Goal: Task Accomplishment & Management: Use online tool/utility

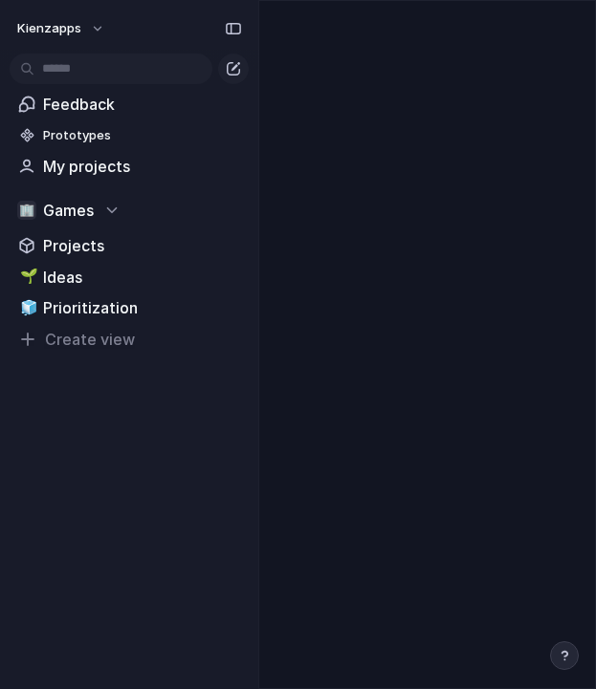
click at [78, 252] on span "Projects" at bounding box center [142, 245] width 199 height 23
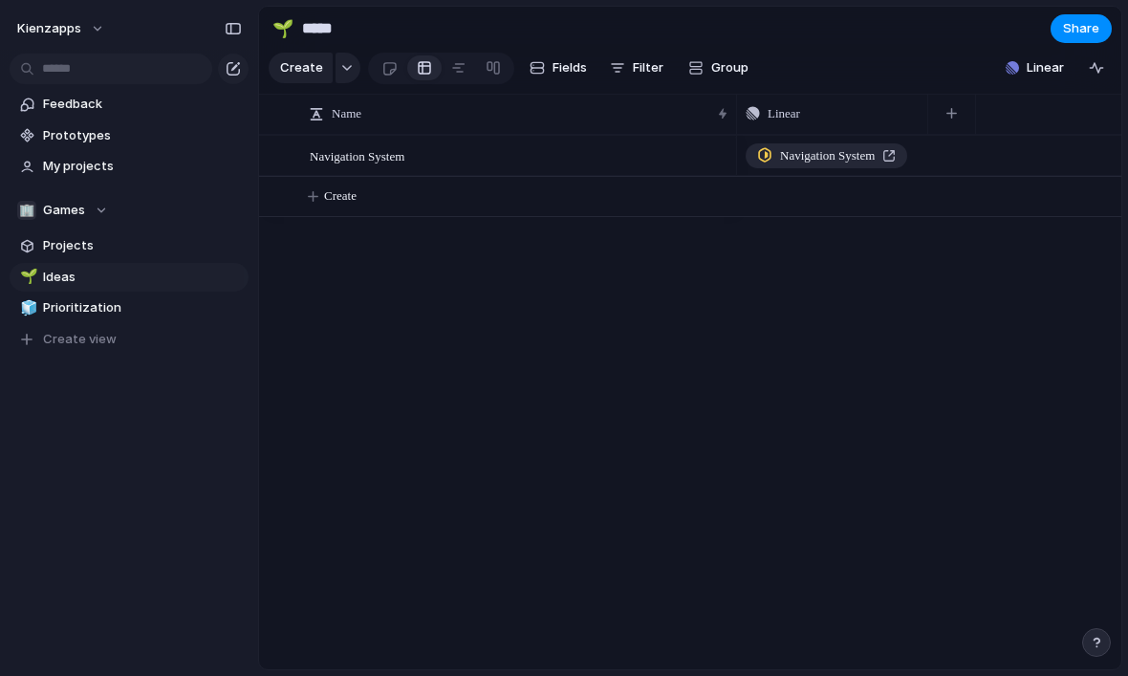
click at [955, 113] on div "button" at bounding box center [951, 113] width 11 height 11
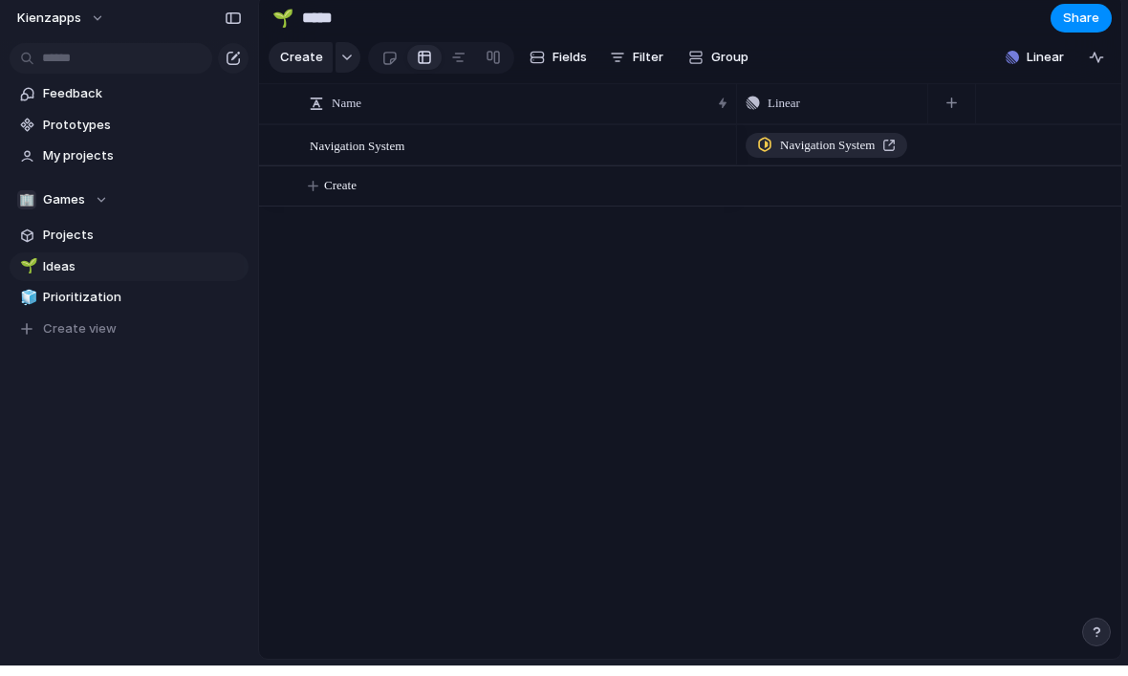
click at [849, 268] on div "Navigation System" at bounding box center [929, 402] width 384 height 534
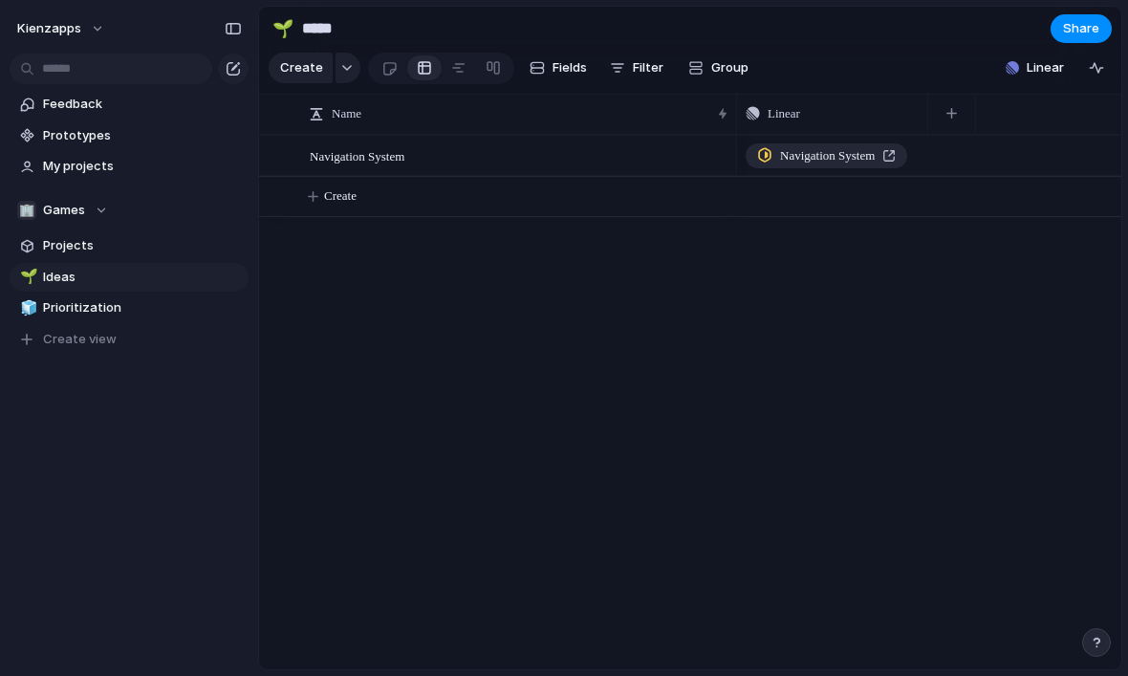
click at [308, 60] on span "Create" at bounding box center [301, 67] width 43 height 19
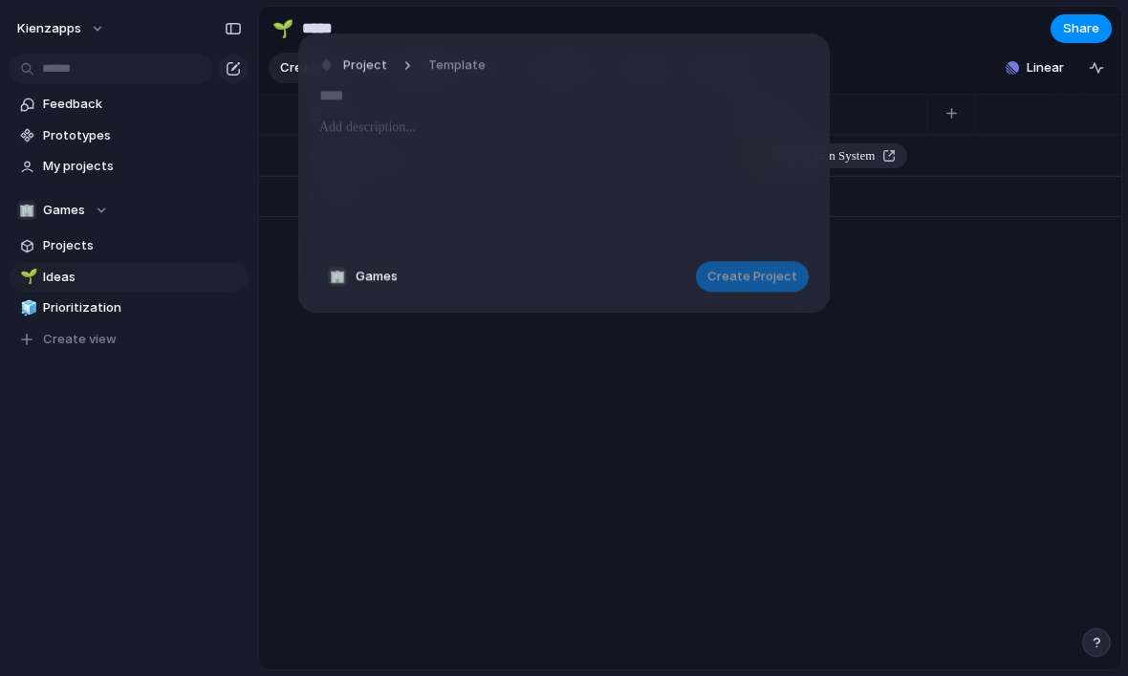
click at [962, 242] on div "Navigation System" at bounding box center [929, 402] width 384 height 534
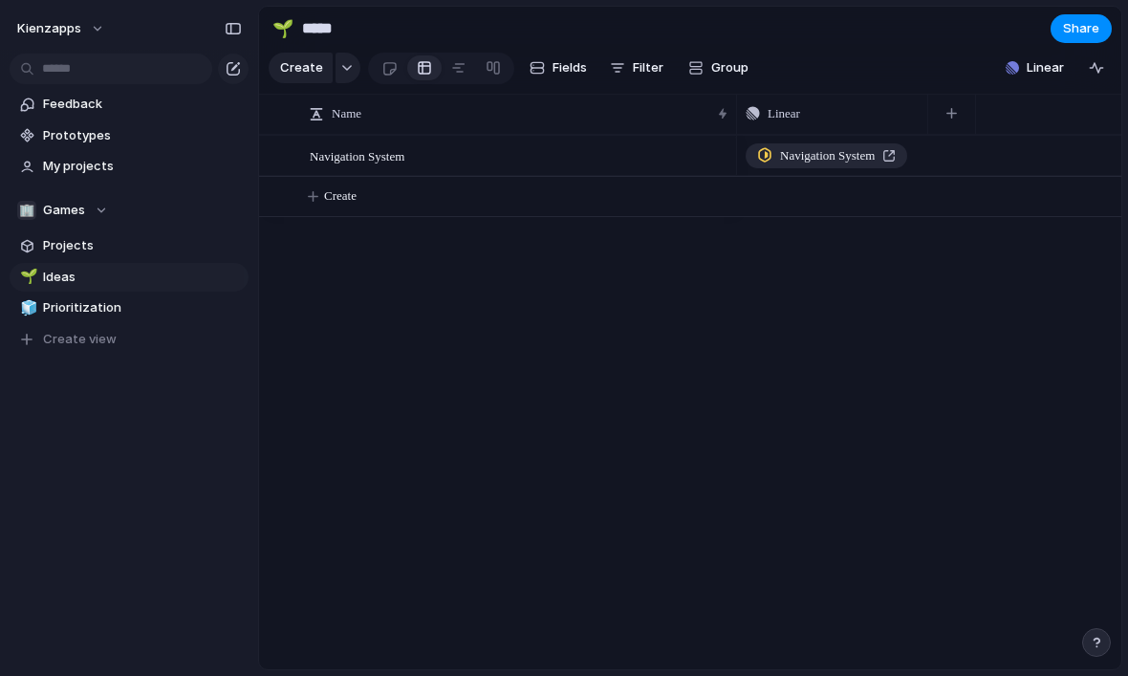
click at [563, 65] on span "Fields" at bounding box center [570, 67] width 34 height 19
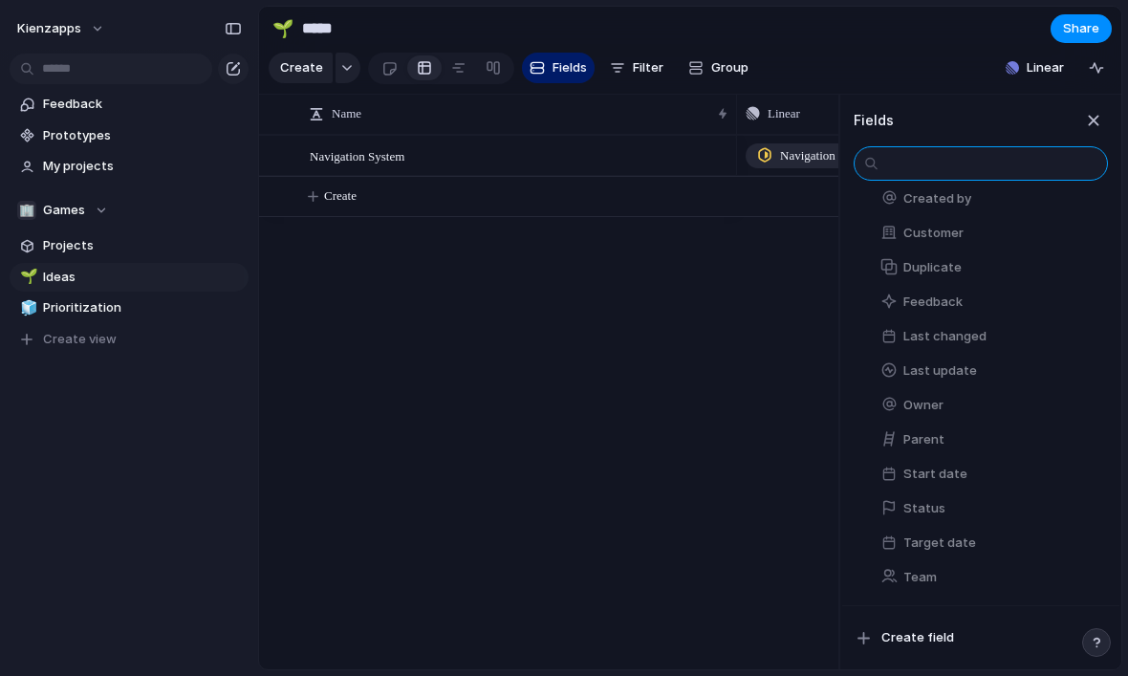
scroll to position [392, 0]
click at [922, 631] on span "Create field" at bounding box center [917, 637] width 73 height 19
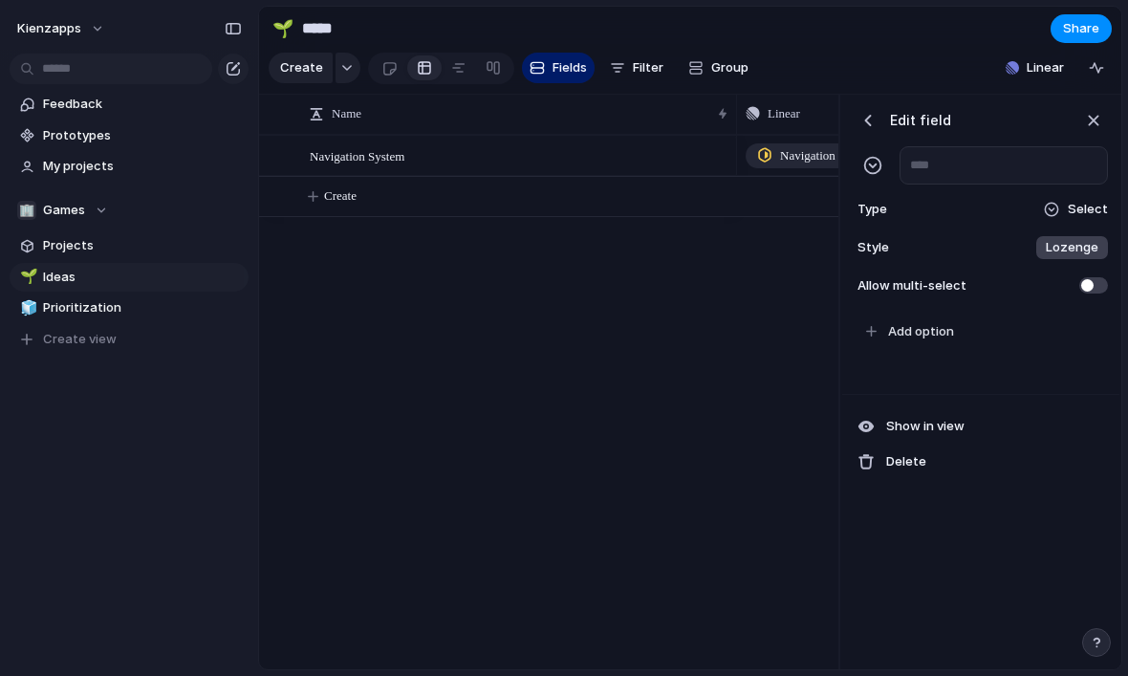
click at [1081, 208] on span "Select" at bounding box center [1088, 209] width 40 height 19
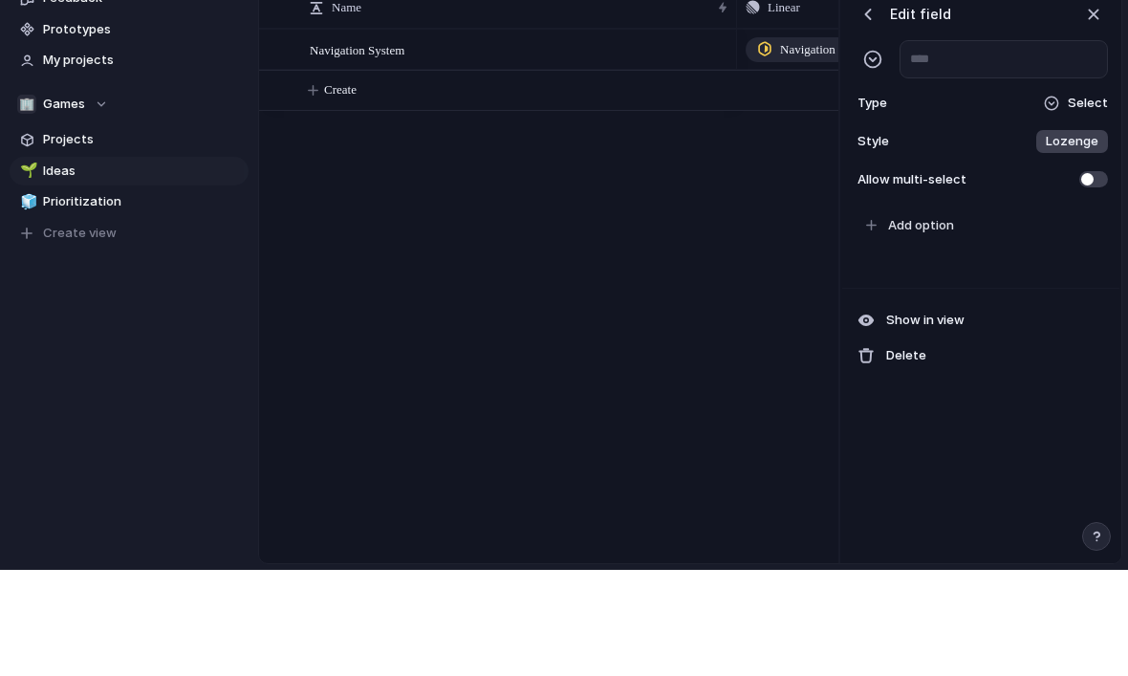
click at [866, 376] on div "Add option" at bounding box center [980, 352] width 277 height 83
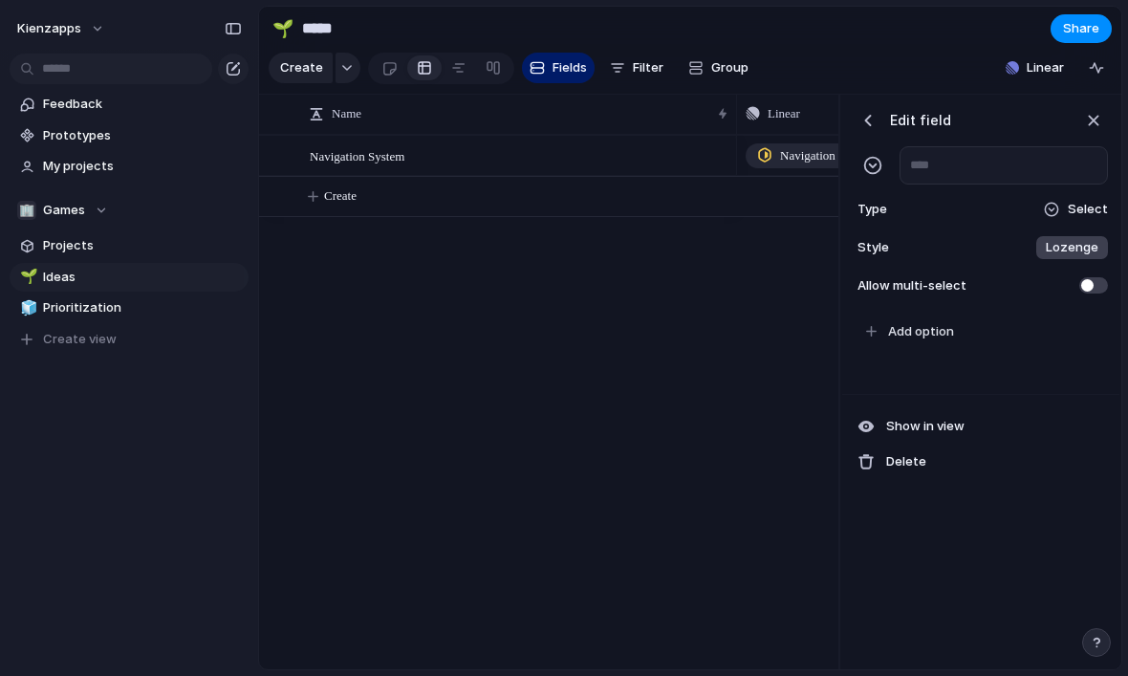
click at [1094, 119] on div "button" at bounding box center [1093, 120] width 21 height 21
